Goal: Task Accomplishment & Management: Use online tool/utility

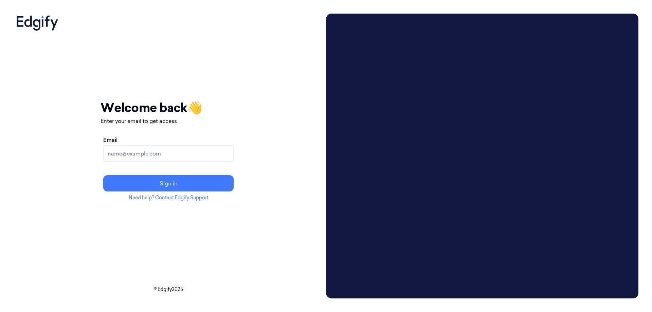
click at [184, 152] on input "Email" at bounding box center [168, 153] width 130 height 16
paste input "[EMAIL_ADDRESS][PERSON_NAME][DOMAIN_NAME]"
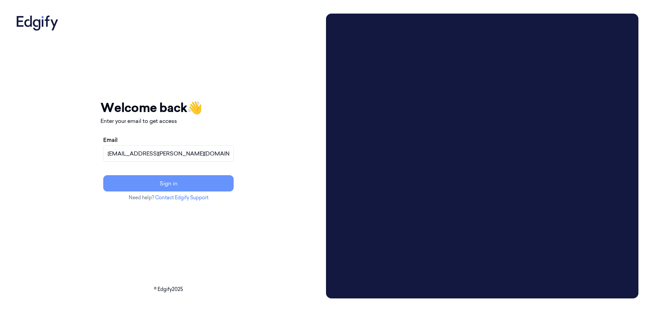
type input "[EMAIL_ADDRESS][PERSON_NAME][DOMAIN_NAME]"
click at [220, 185] on button "Sign in" at bounding box center [168, 183] width 130 height 16
